Goal: Information Seeking & Learning: Learn about a topic

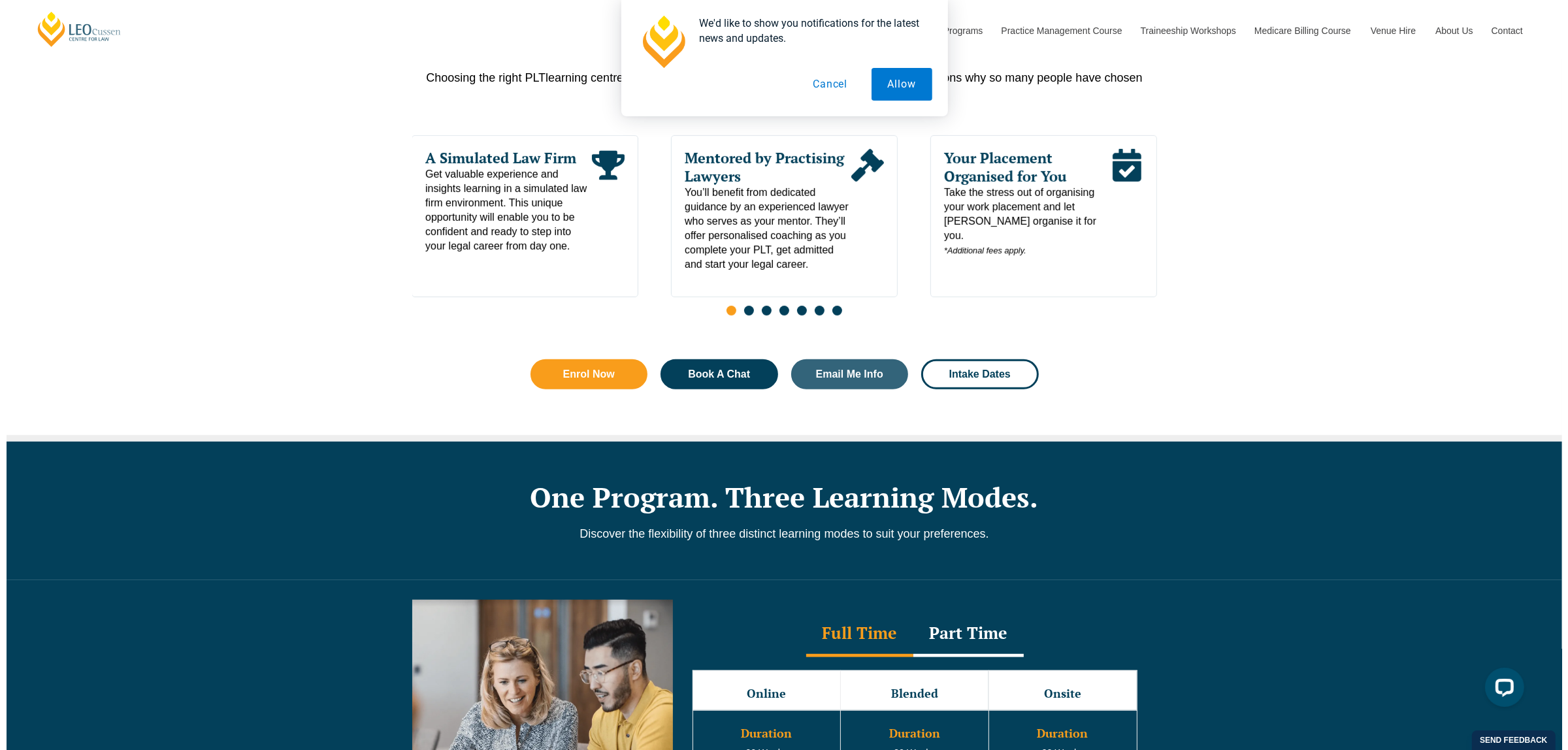
scroll to position [643, 0]
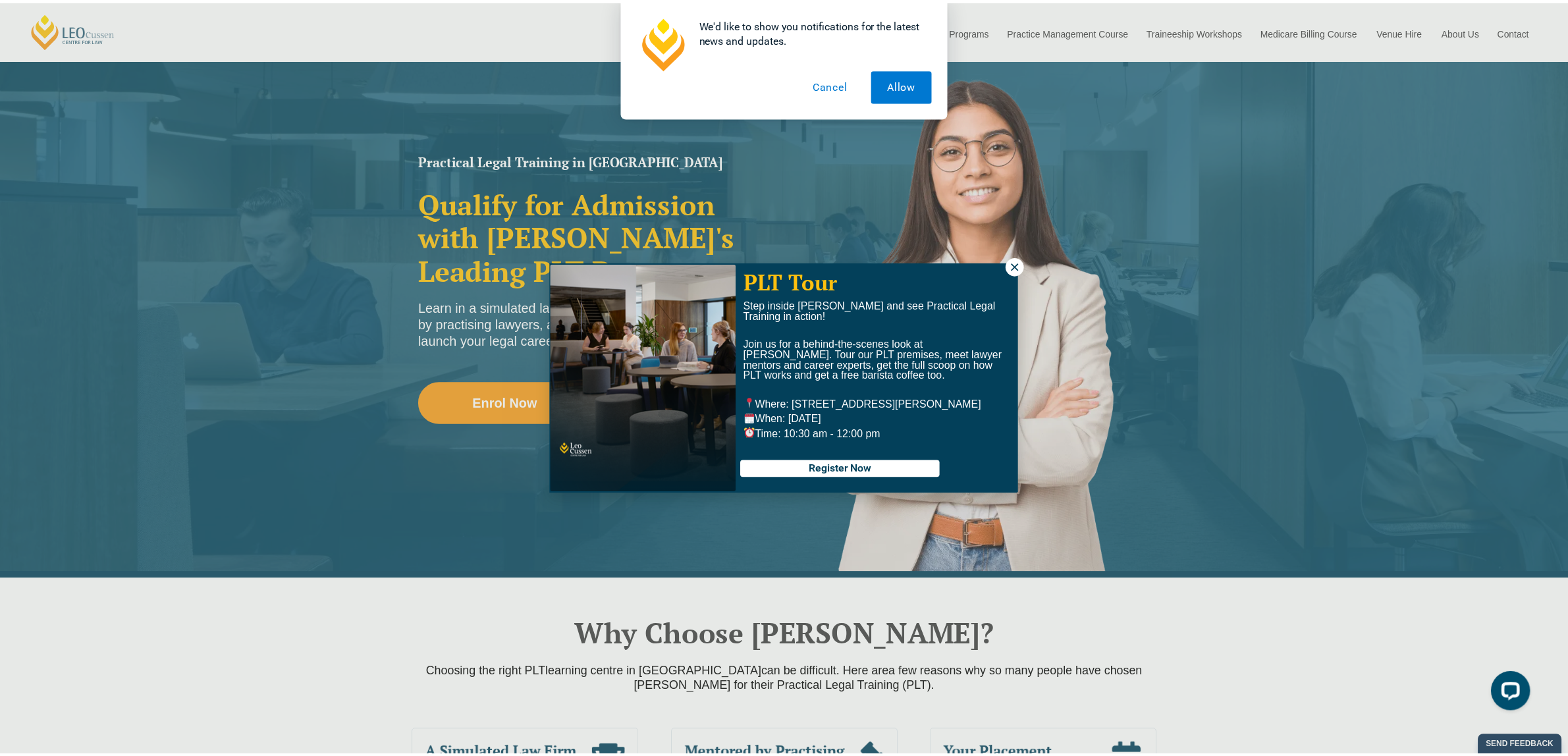
scroll to position [83, 0]
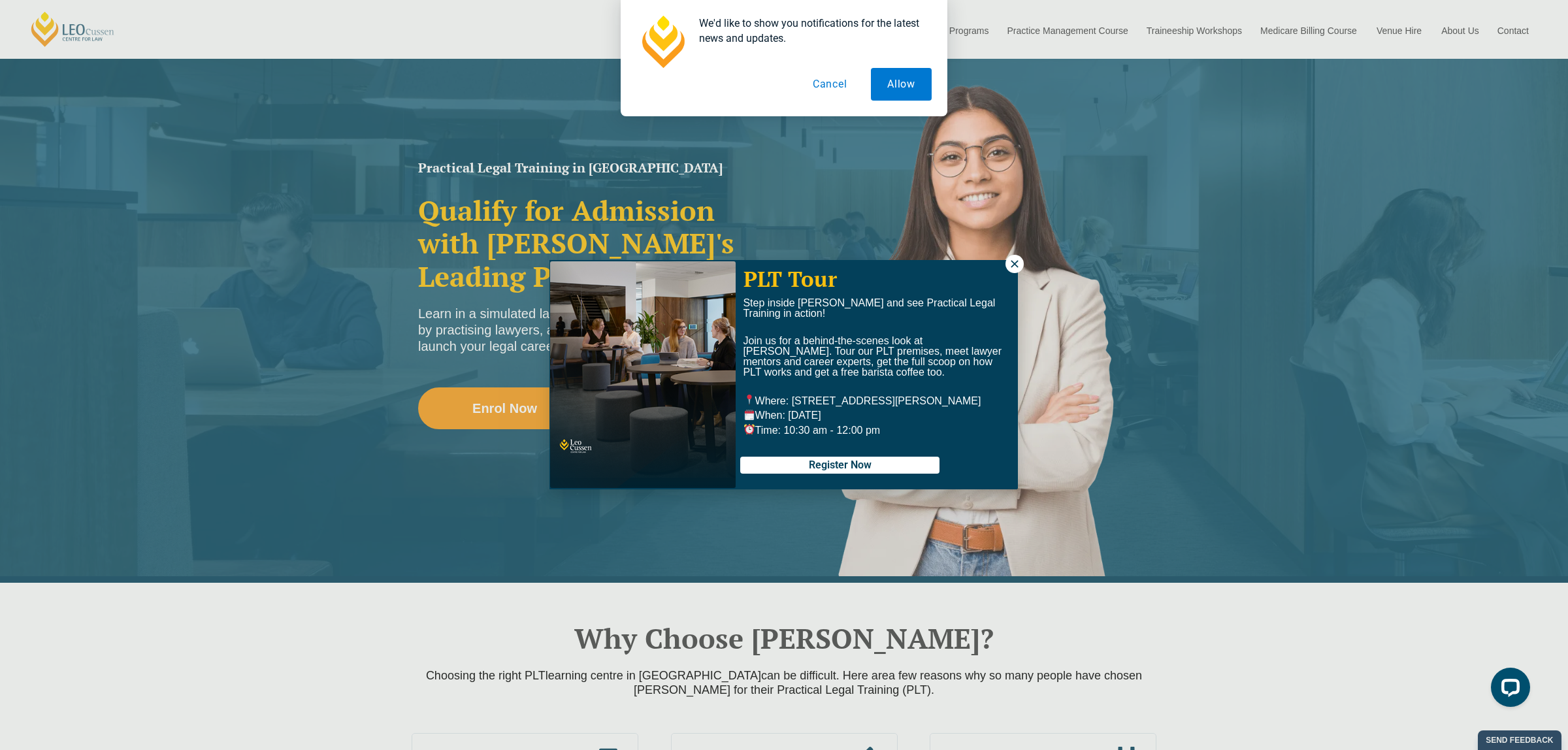
click at [1012, 259] on icon at bounding box center [1015, 264] width 12 height 12
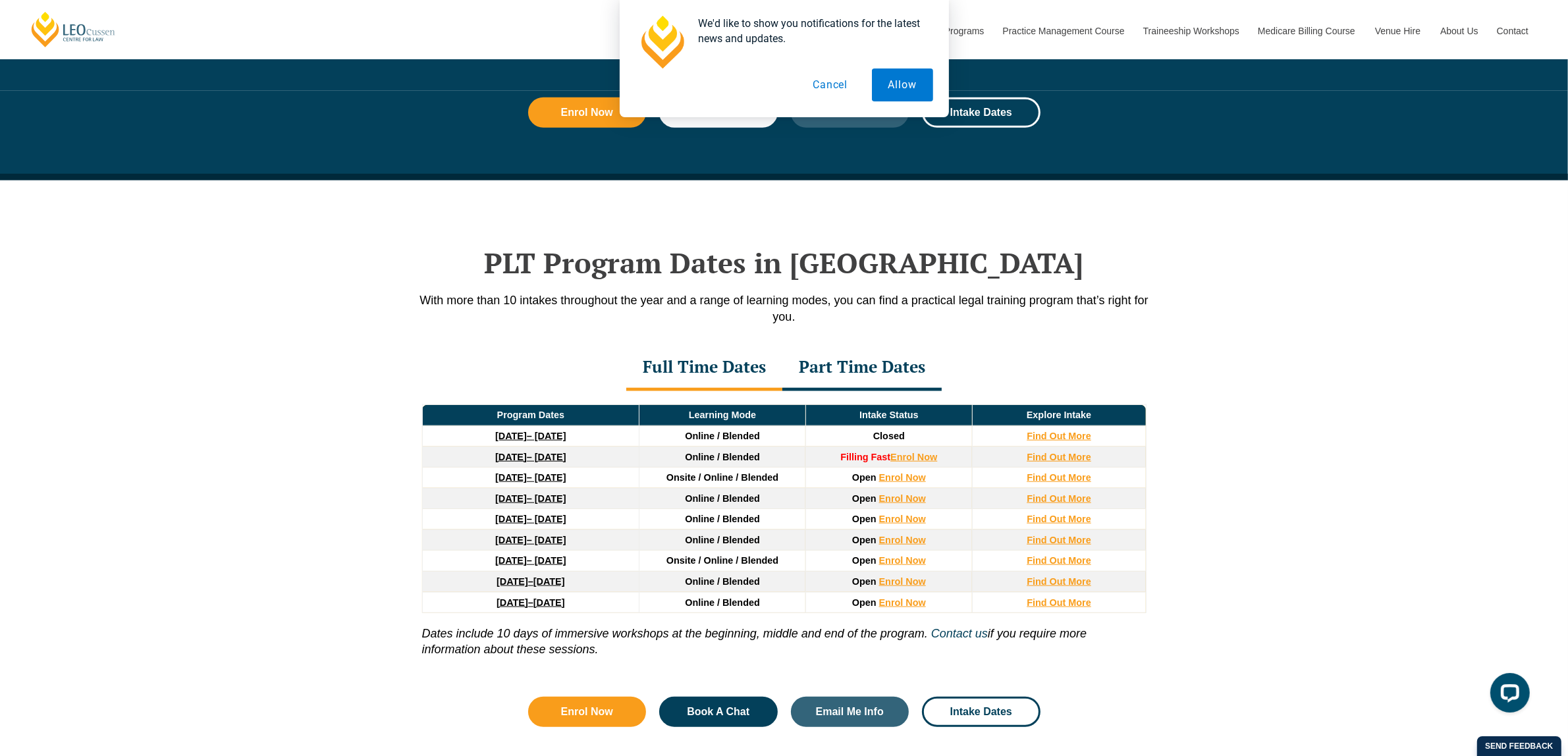
scroll to position [1564, 0]
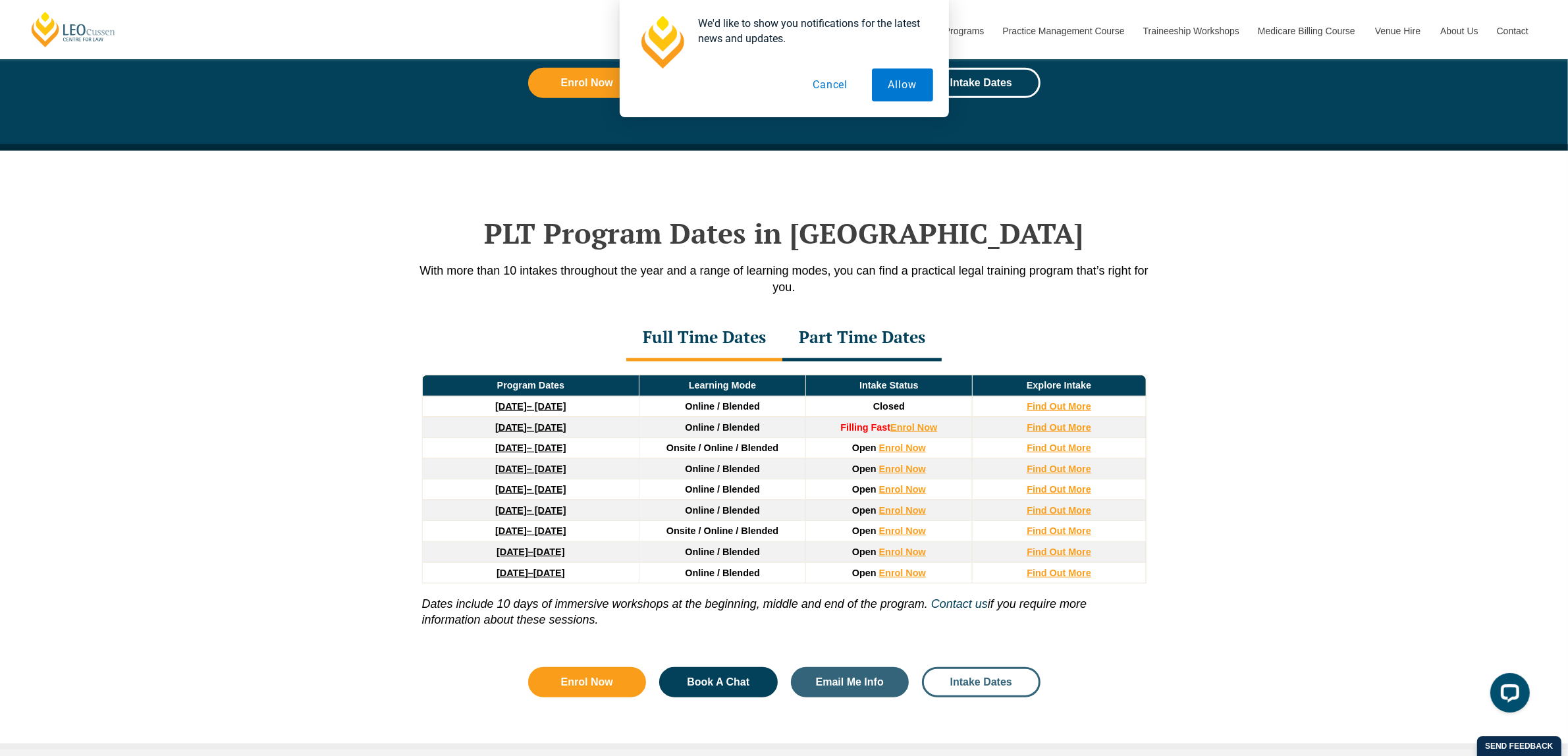
click at [975, 687] on span "Intake Dates" at bounding box center [980, 682] width 62 height 11
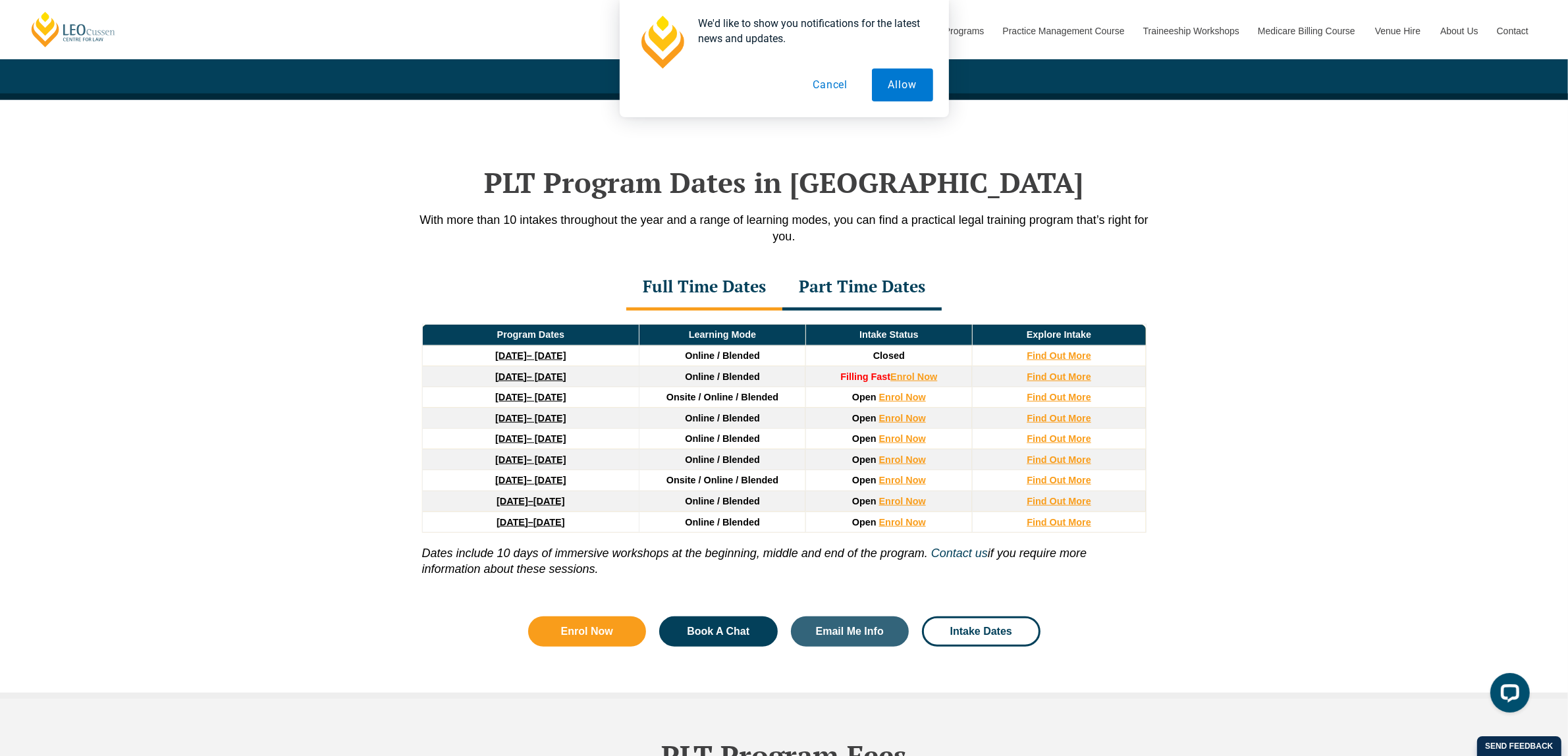
scroll to position [1552, 0]
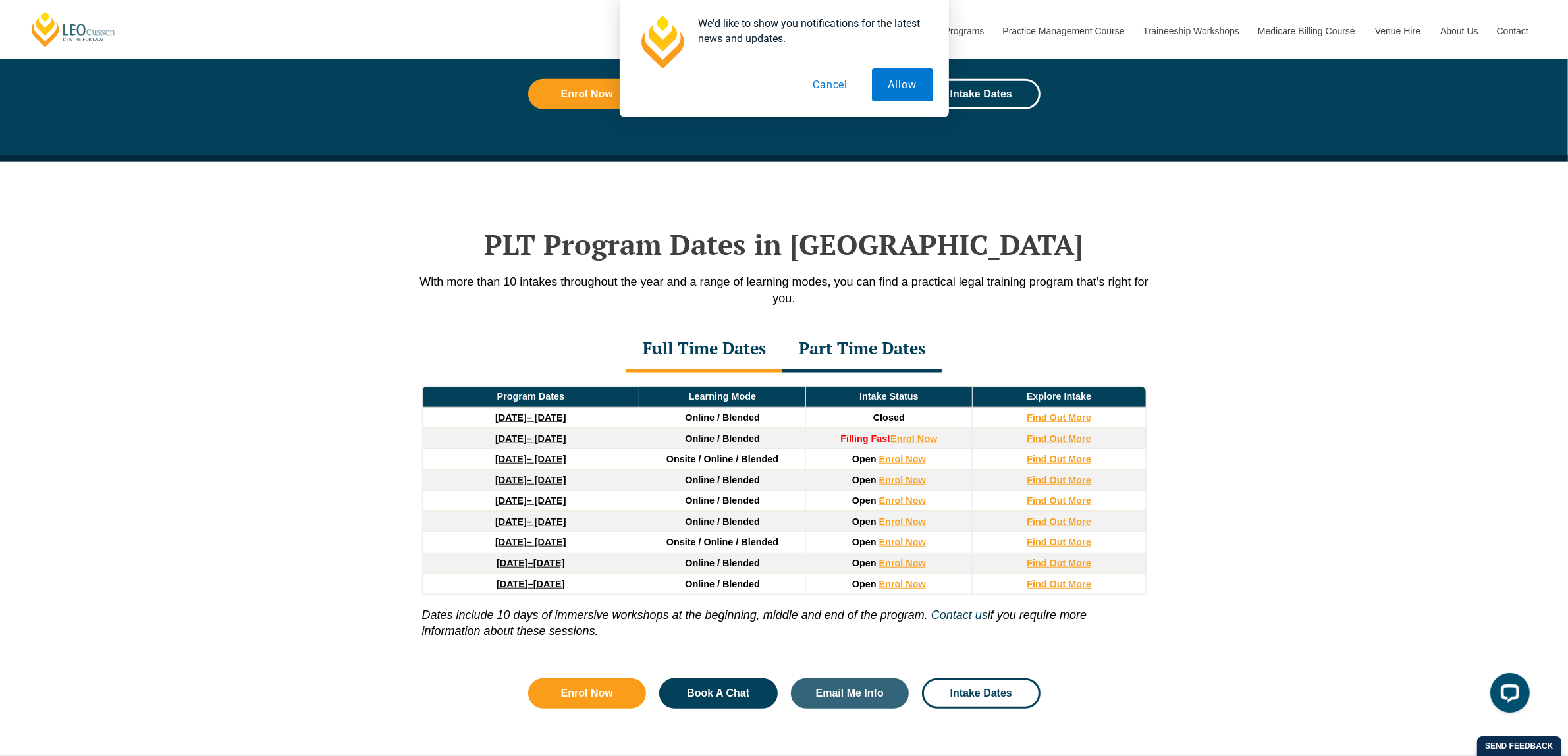
click at [833, 346] on div "Part Time Dates" at bounding box center [862, 349] width 159 height 46
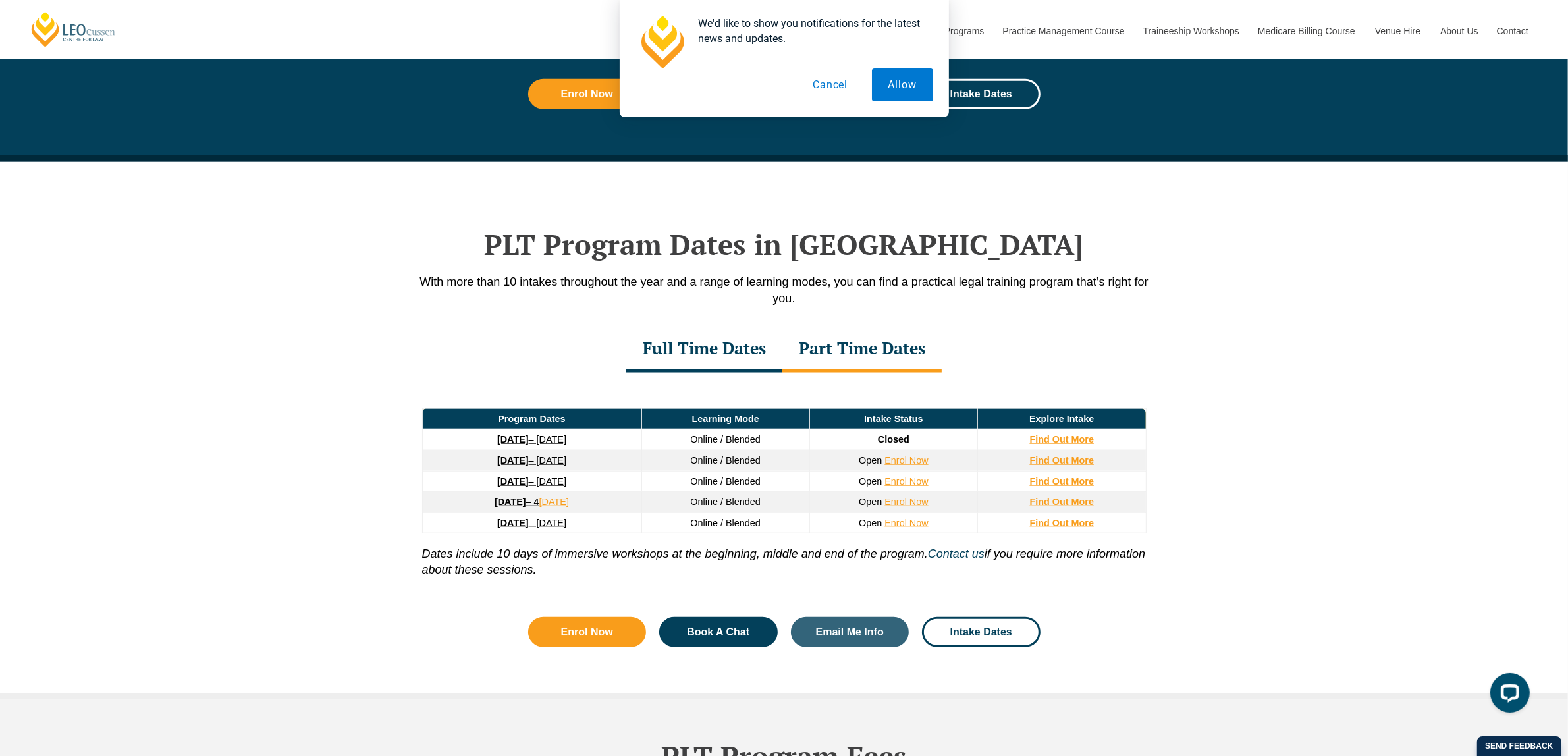
click at [721, 354] on div "Full Time Dates" at bounding box center [704, 349] width 157 height 46
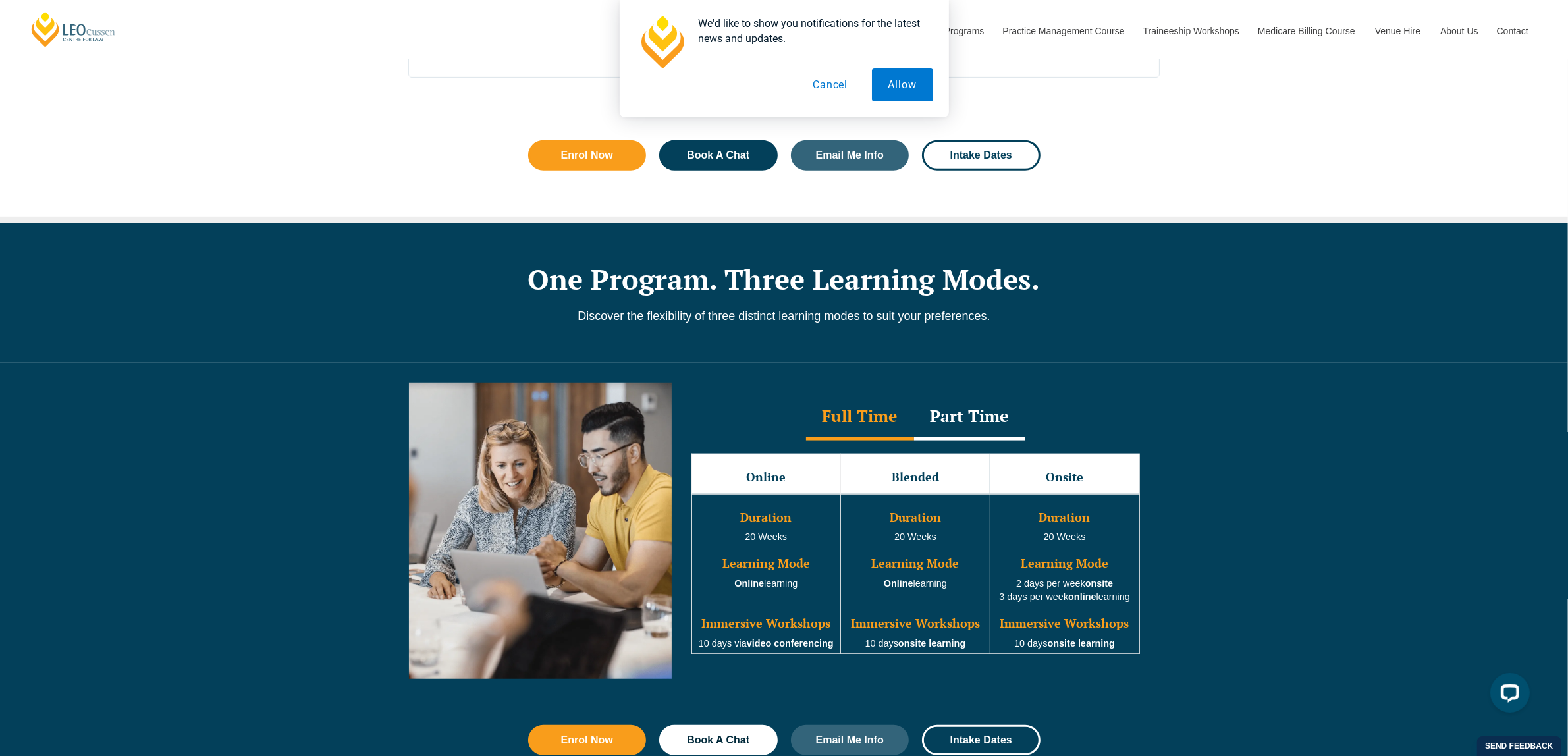
scroll to position [894, 0]
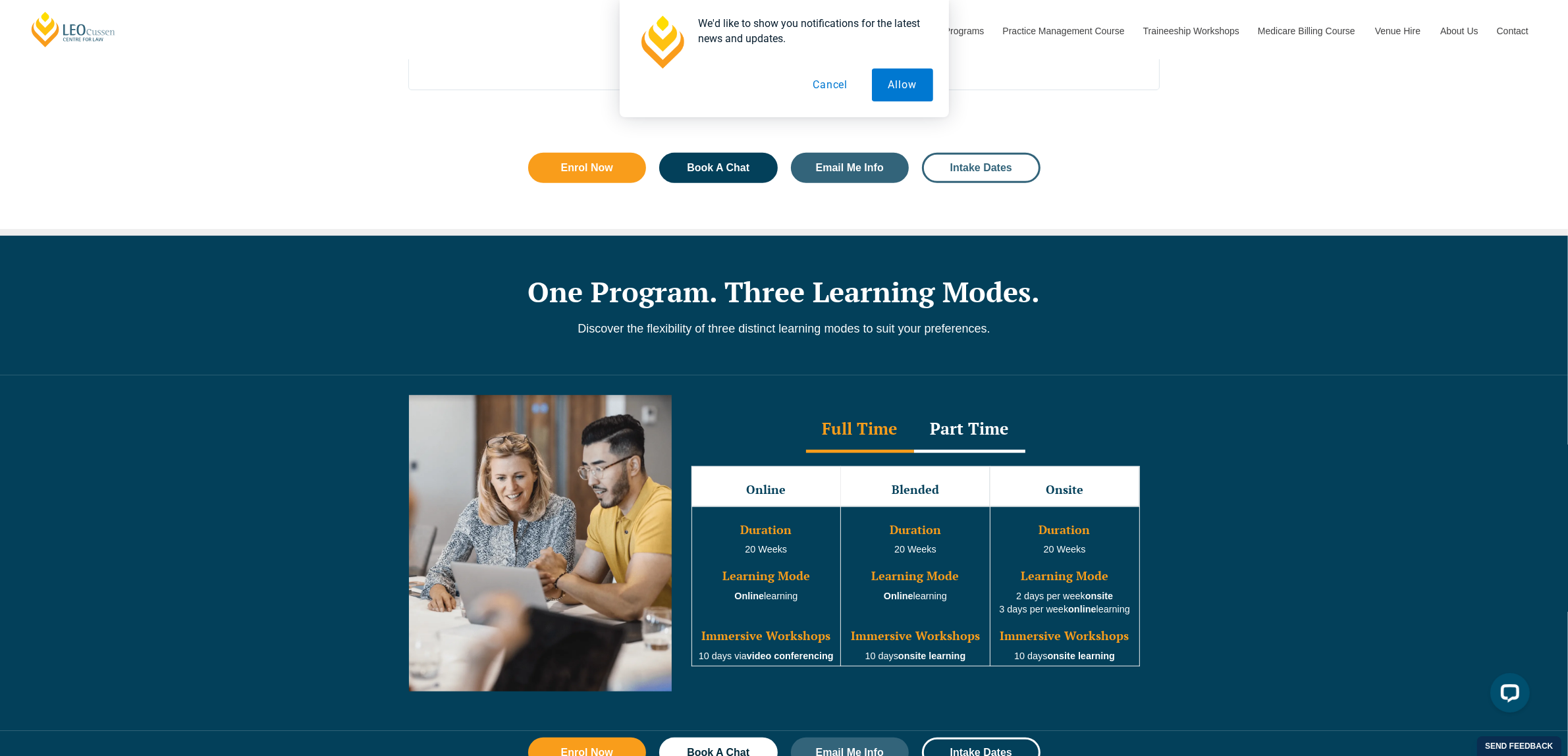
click at [940, 169] on span "Intake Dates" at bounding box center [981, 167] width 83 height 11
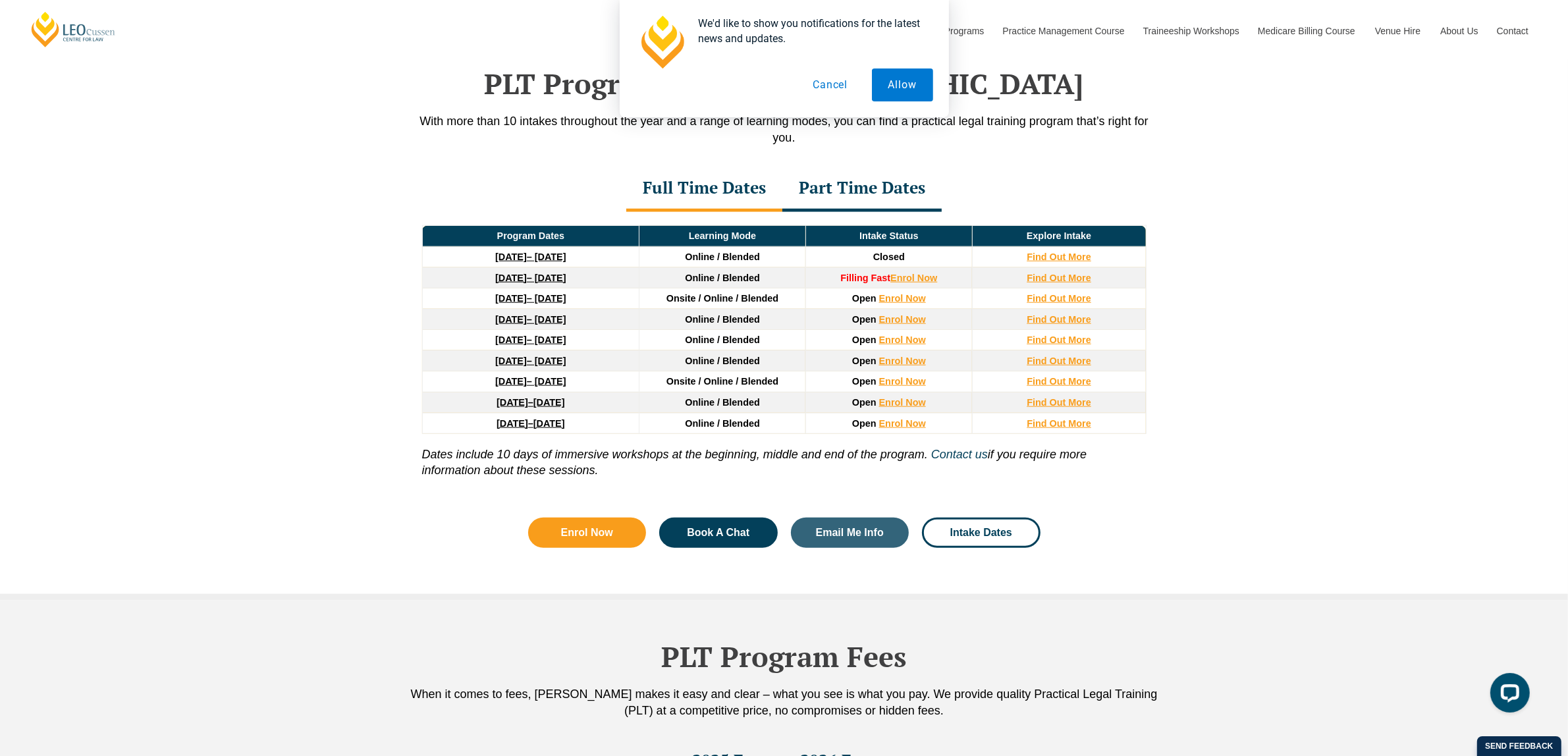
scroll to position [1718, 0]
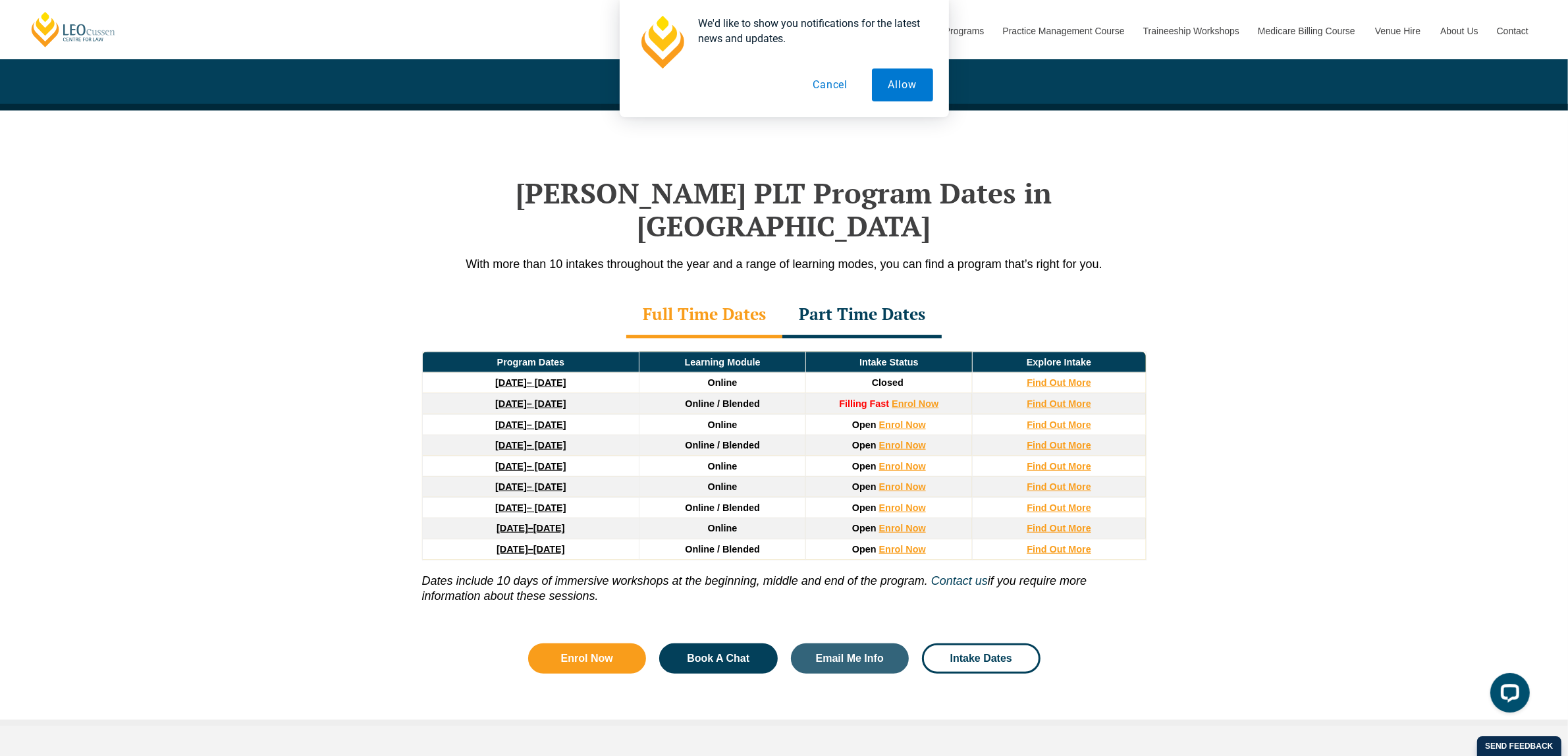
scroll to position [1646, 0]
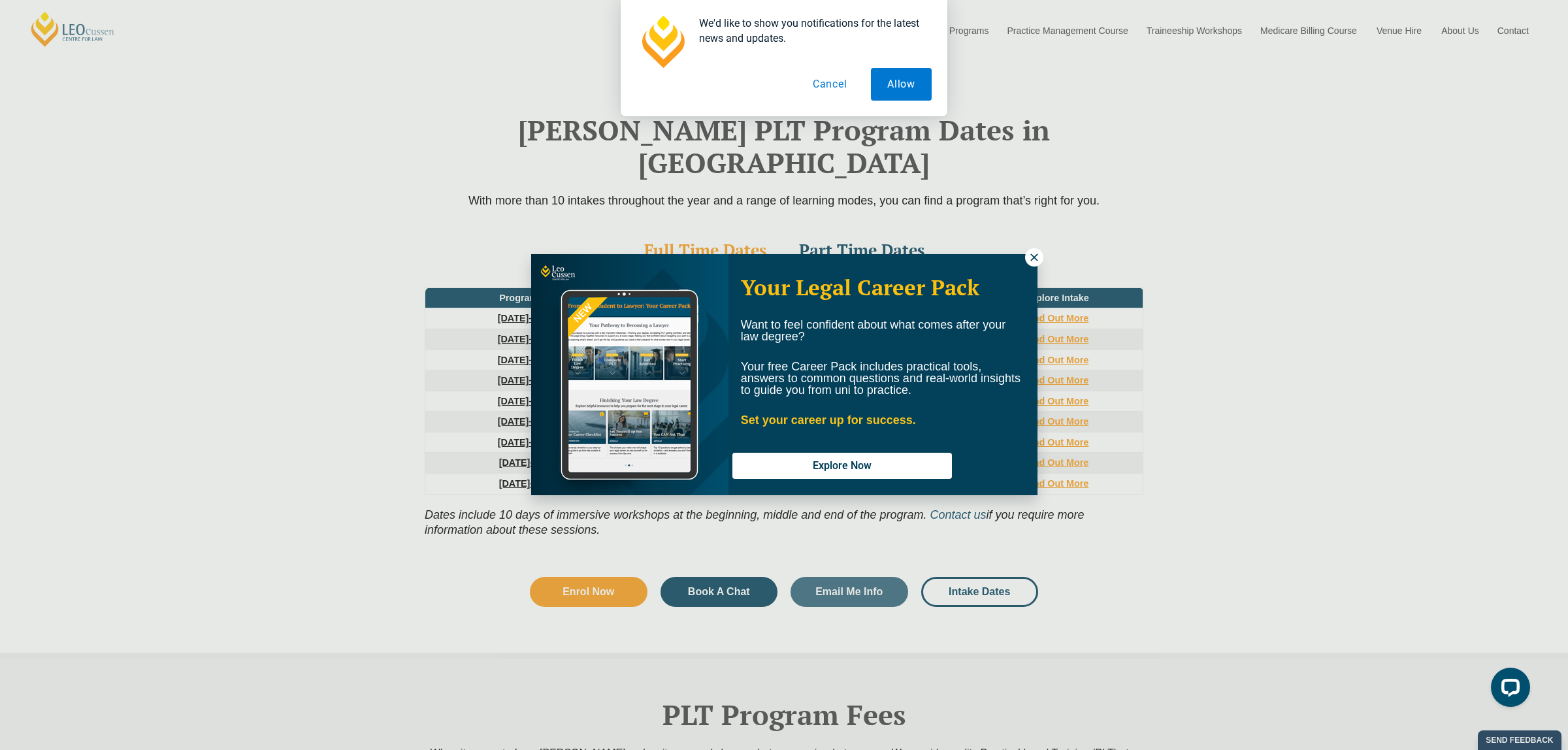
click at [1039, 256] on icon at bounding box center [1035, 258] width 12 height 12
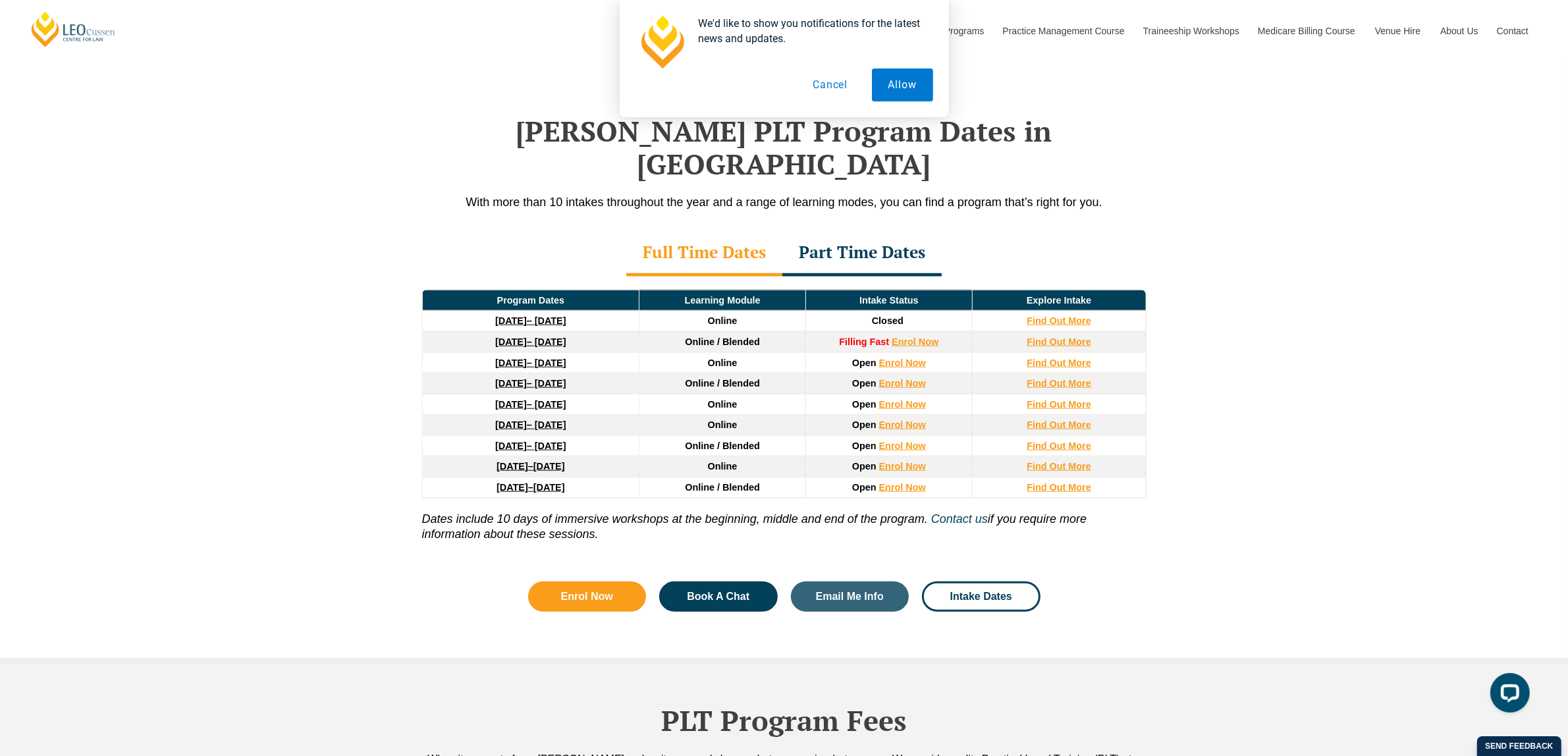
click at [850, 230] on div "Part Time Dates" at bounding box center [862, 253] width 159 height 46
